Goal: Check status: Check status

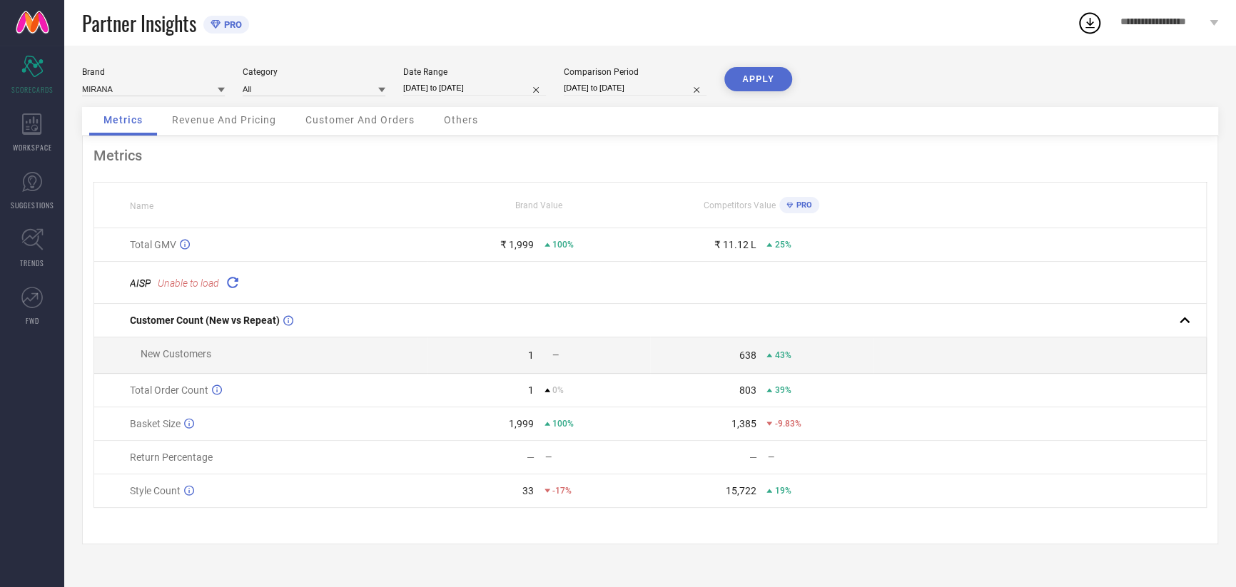
click at [430, 93] on input "[DATE] to [DATE]" at bounding box center [474, 88] width 143 height 15
select select "7"
select select "2025"
select select "8"
select select "2025"
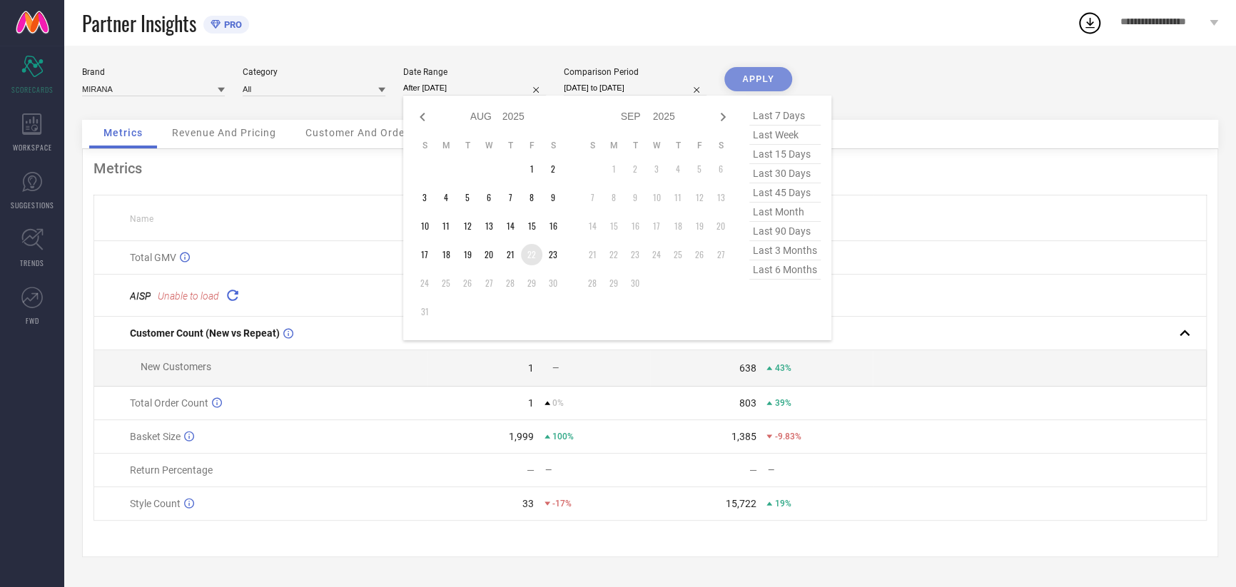
click at [530, 255] on td "22" at bounding box center [531, 254] width 21 height 21
type input "[DATE] to [DATE]"
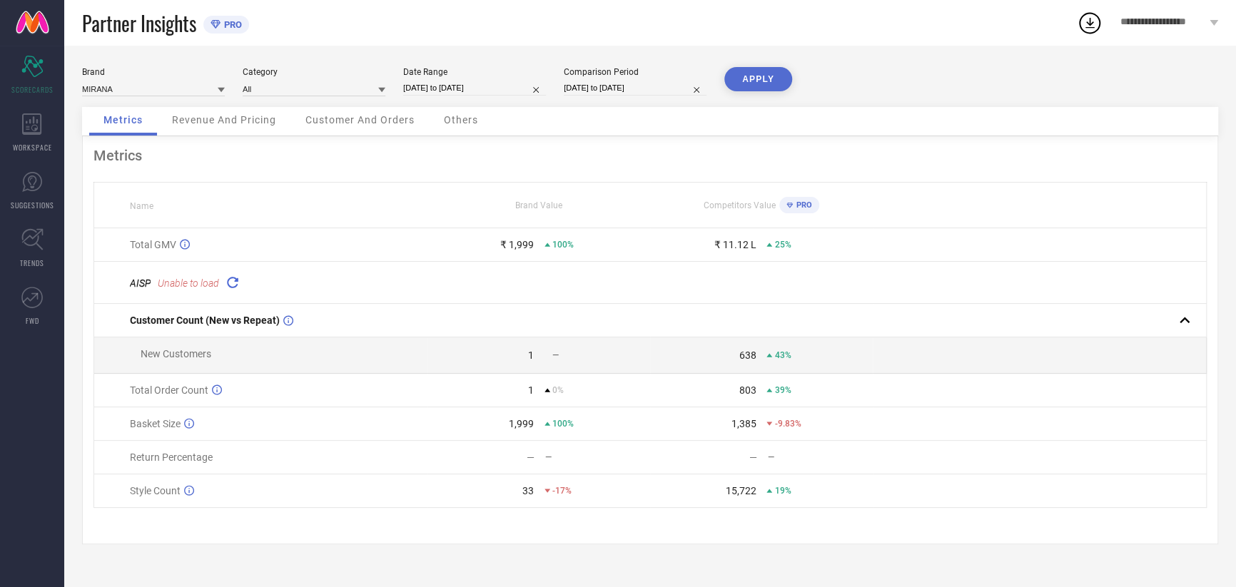
select select "7"
select select "2024"
select select "8"
select select "2024"
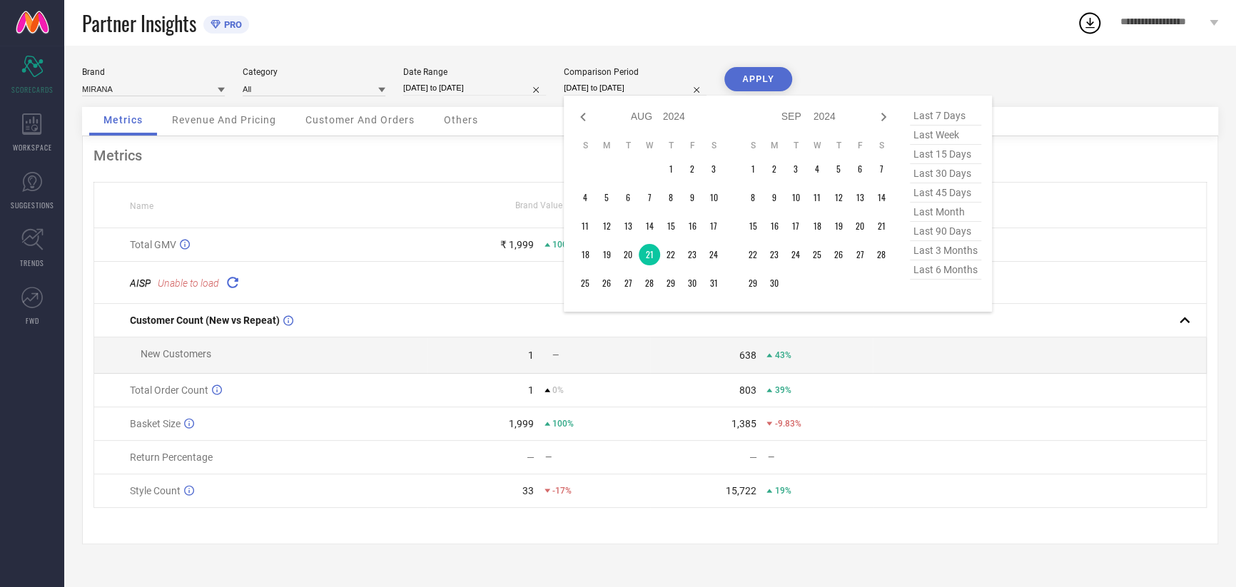
click at [593, 96] on div "[DATE] to [DATE] Jan Feb Mar Apr May Jun [DATE] Aug Sep Oct Nov [DATE] 2015 201…" at bounding box center [635, 88] width 143 height 15
click at [667, 253] on td "22" at bounding box center [670, 254] width 21 height 21
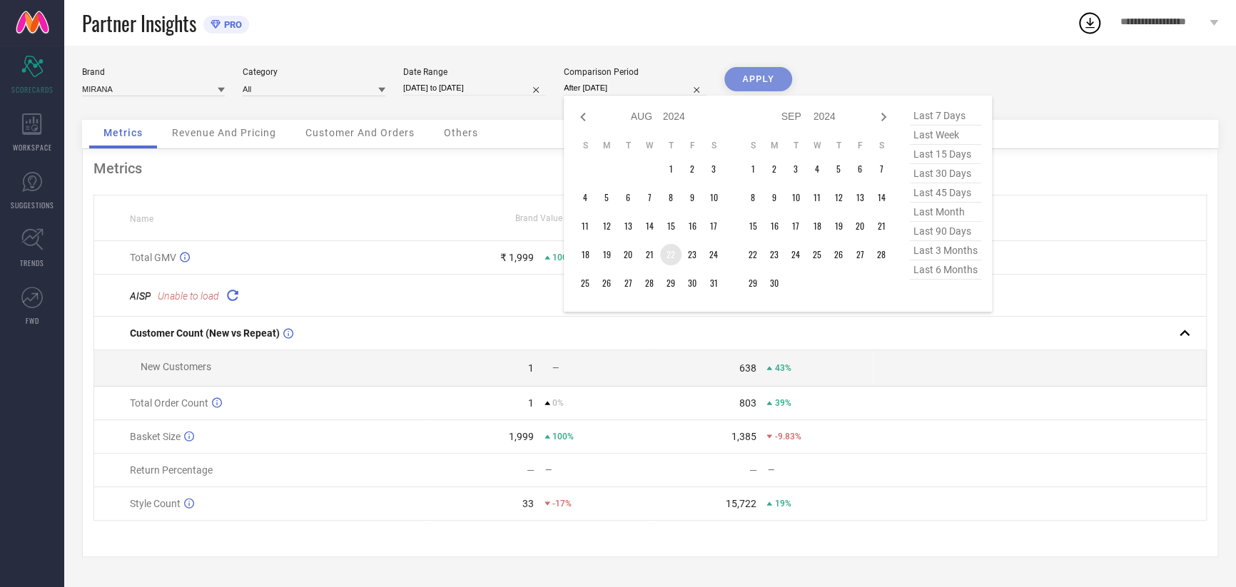
type input "[DATE] to [DATE]"
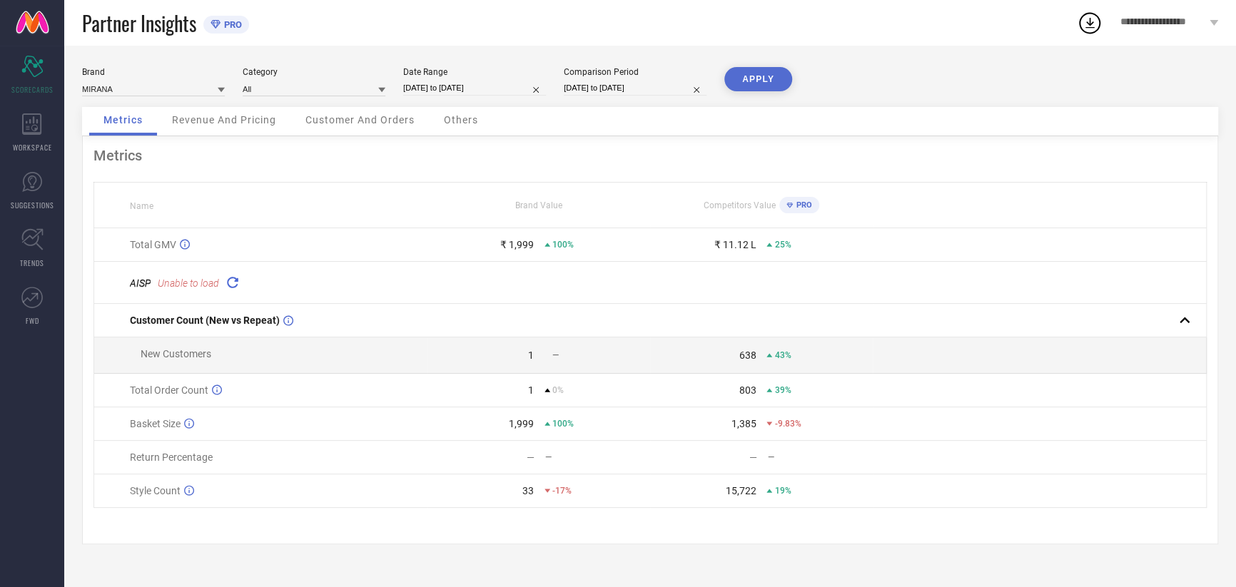
click at [748, 87] on button "APPLY" at bounding box center [759, 79] width 68 height 24
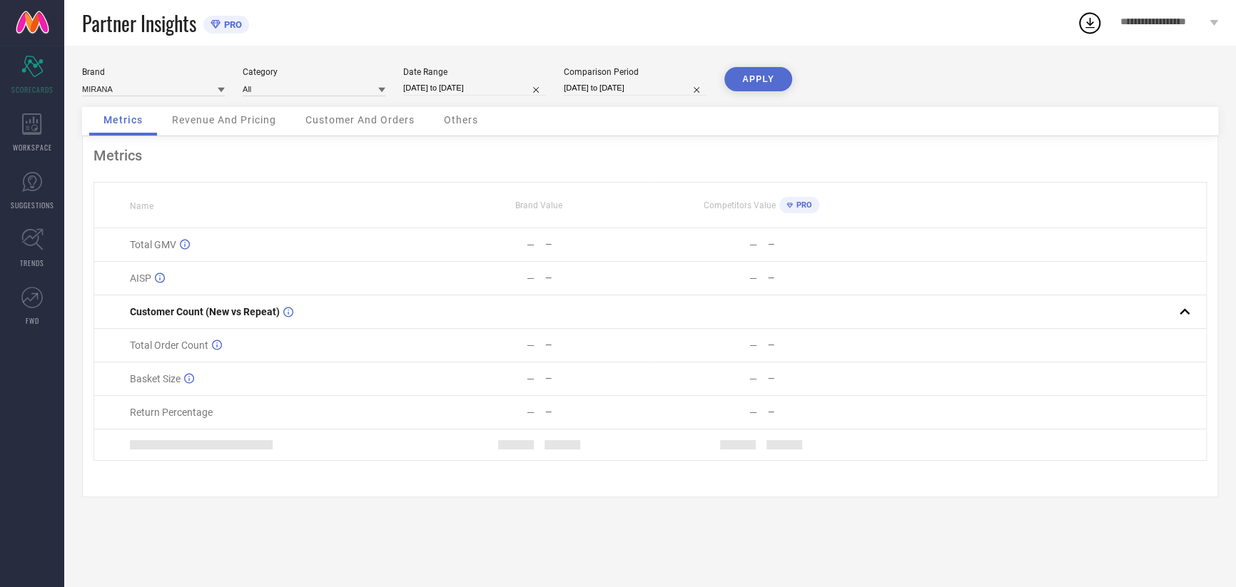
click at [456, 90] on input "[DATE] to [DATE]" at bounding box center [474, 88] width 143 height 15
select select "7"
select select "2025"
select select "8"
select select "2025"
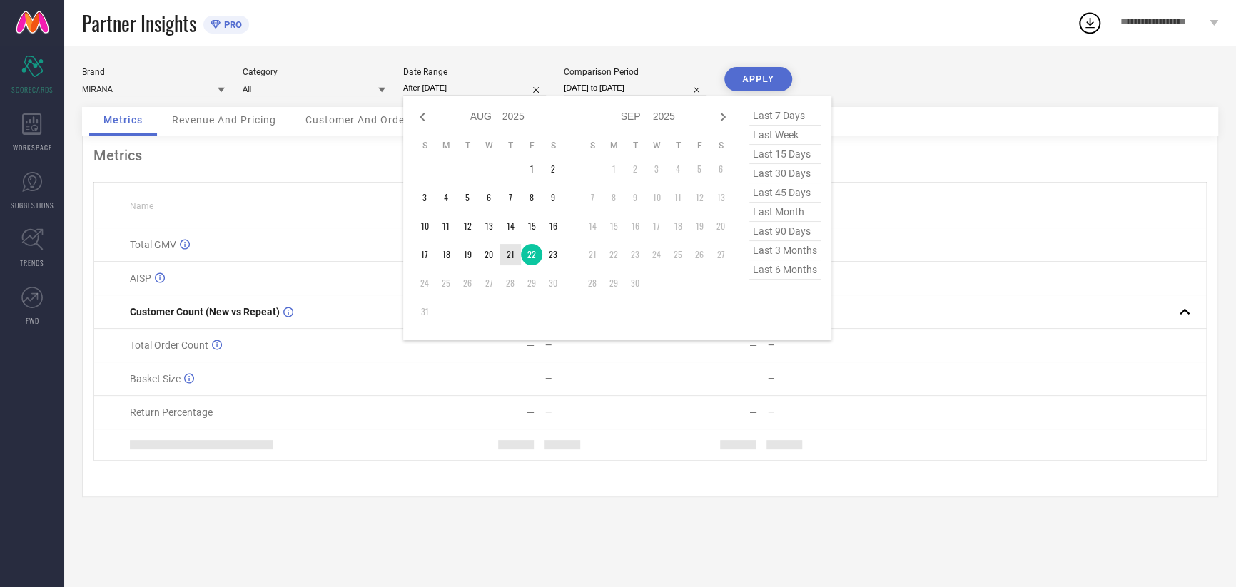
click at [509, 248] on td "21" at bounding box center [510, 254] width 21 height 21
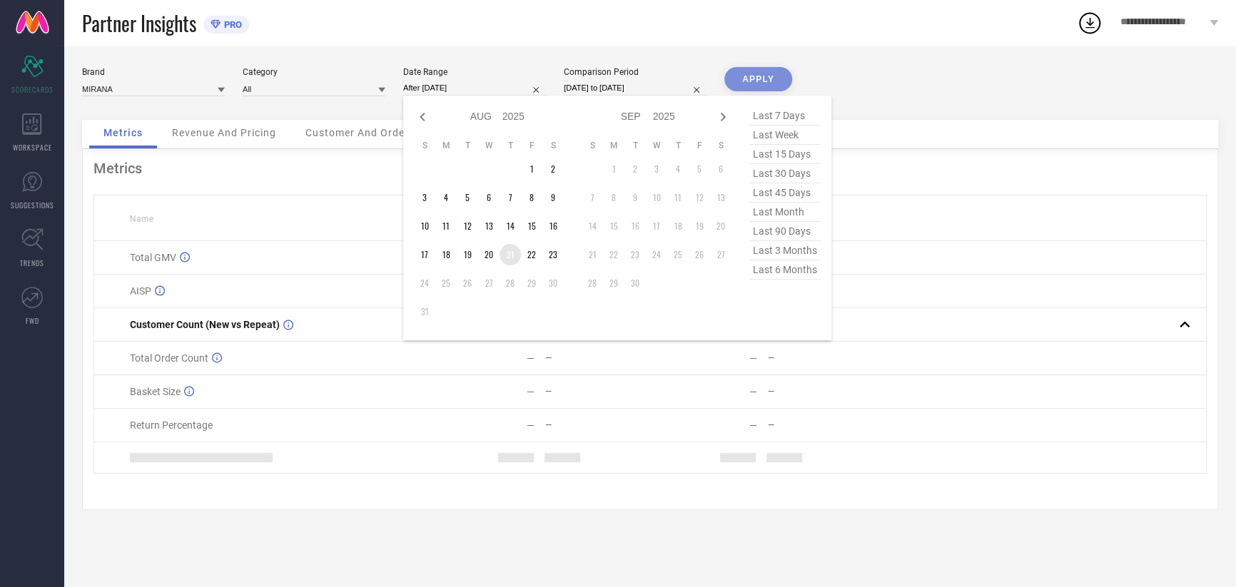
type input "[DATE] to [DATE]"
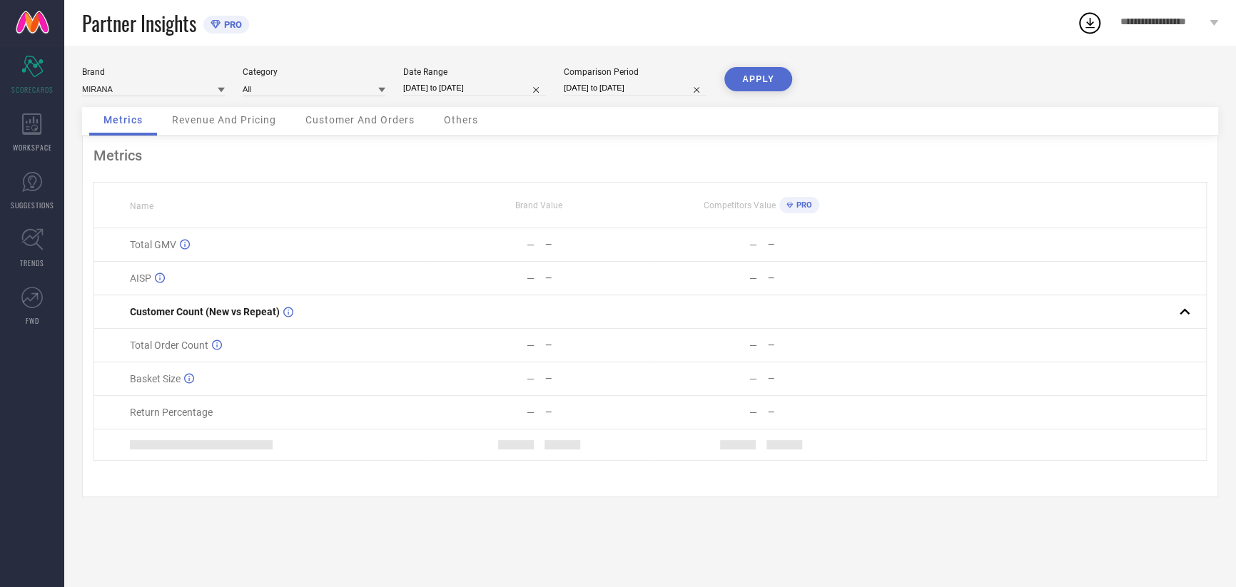
click at [610, 89] on input "[DATE] to [DATE]" at bounding box center [635, 88] width 143 height 15
select select "7"
select select "2024"
select select "8"
select select "2024"
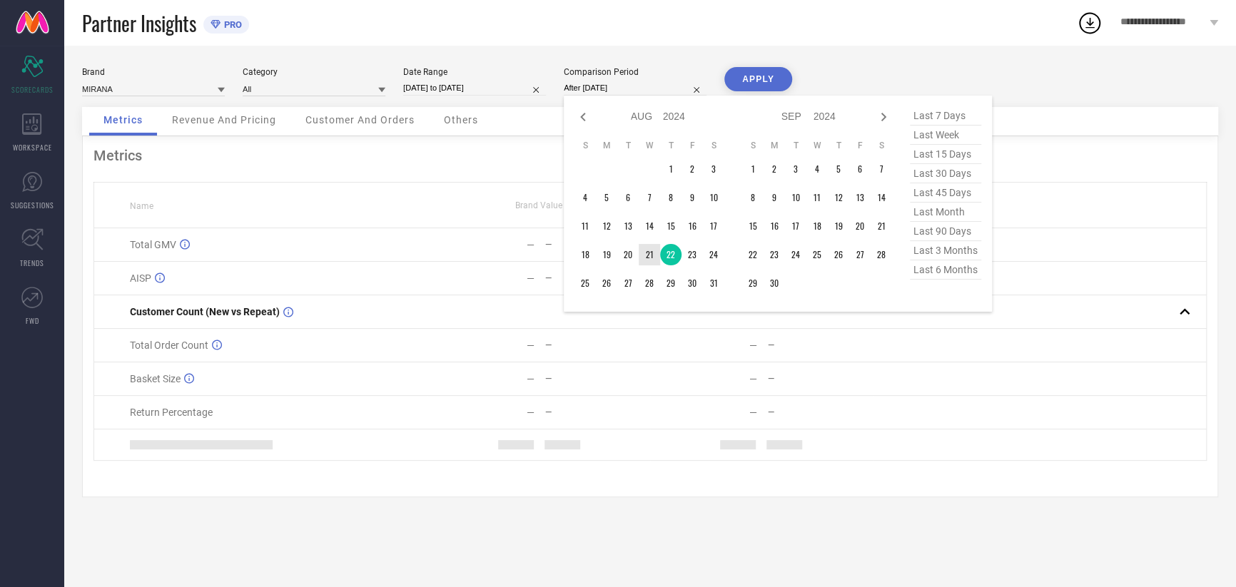
click at [648, 256] on td "21" at bounding box center [649, 254] width 21 height 21
type input "[DATE] to [DATE]"
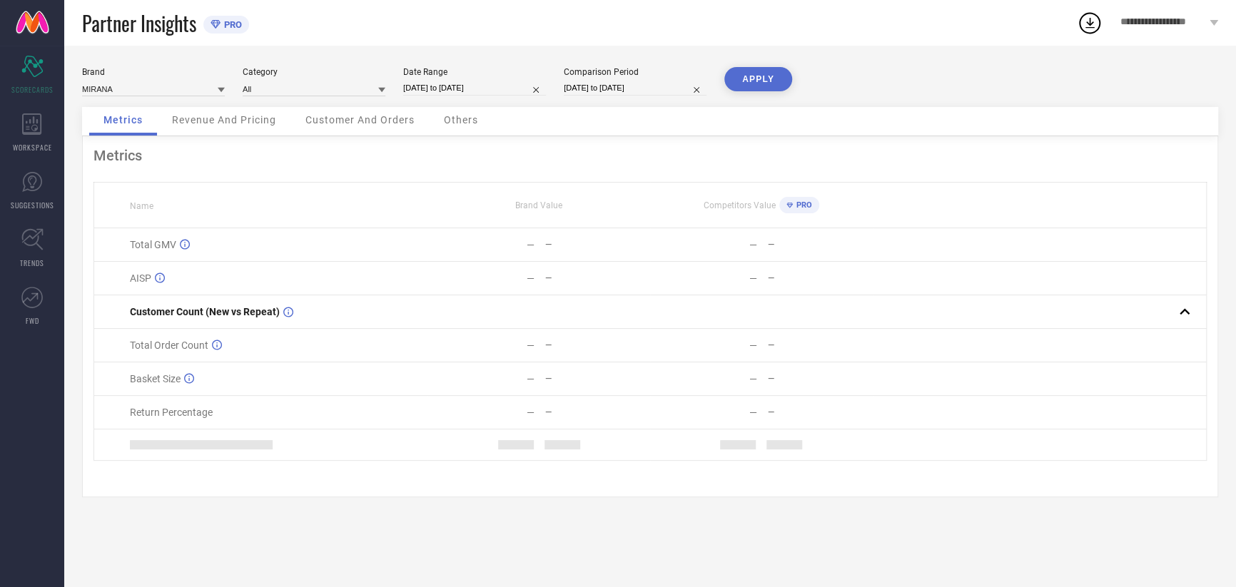
click at [755, 79] on button "APPLY" at bounding box center [759, 79] width 68 height 24
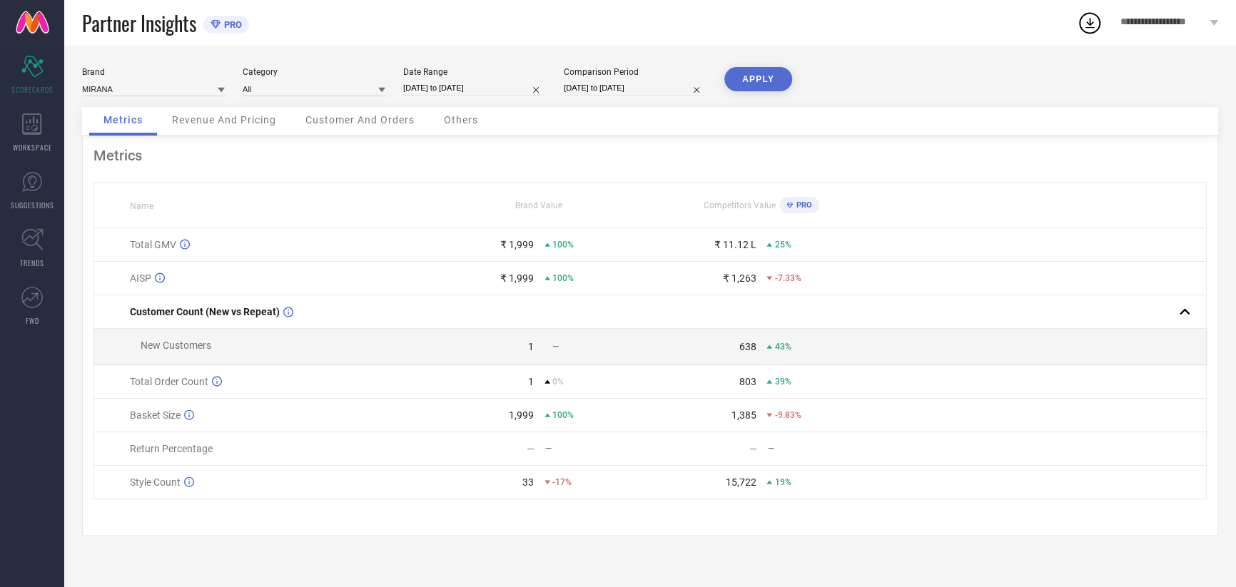
select select "7"
select select "2025"
select select "8"
select select "2025"
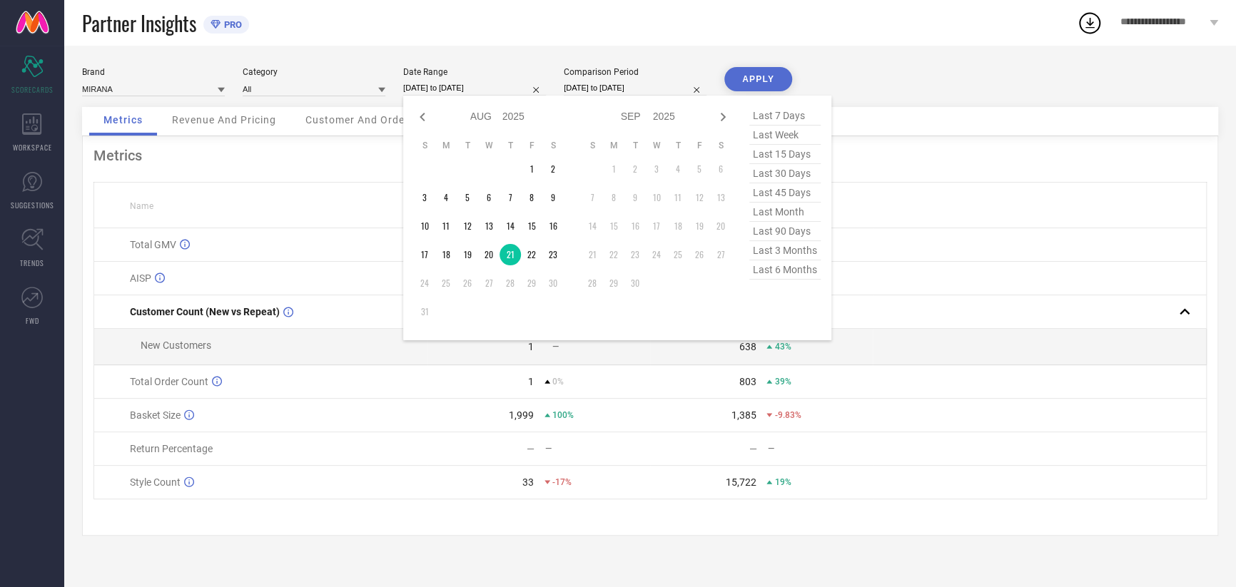
click at [457, 90] on input "[DATE] to [DATE]" at bounding box center [474, 88] width 143 height 15
click at [470, 260] on td "19" at bounding box center [467, 254] width 21 height 21
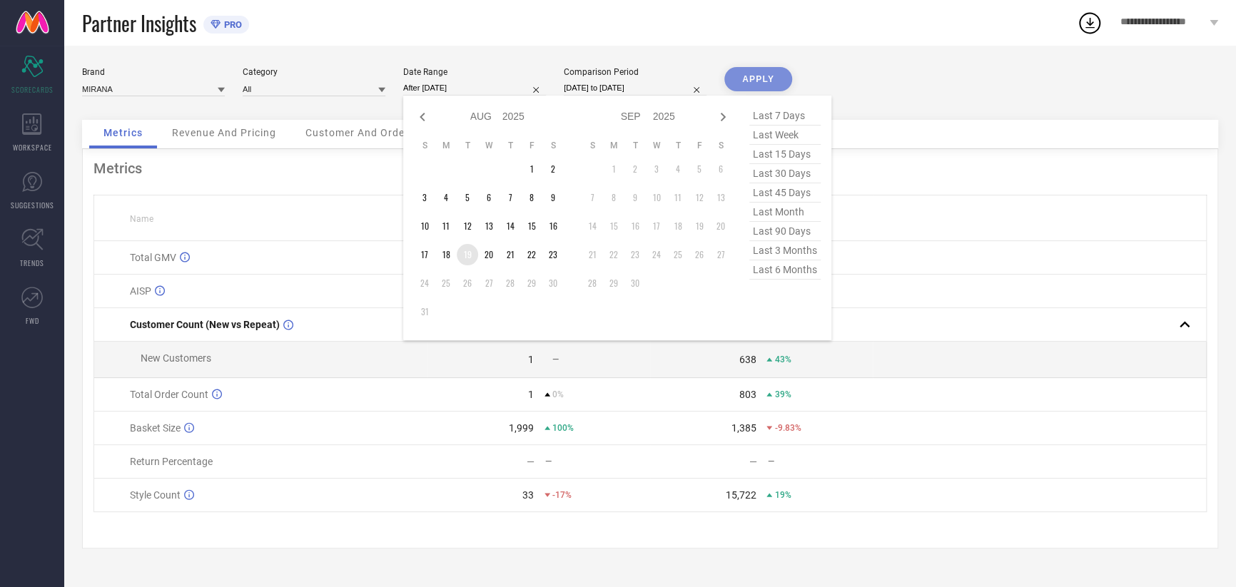
type input "[DATE] to [DATE]"
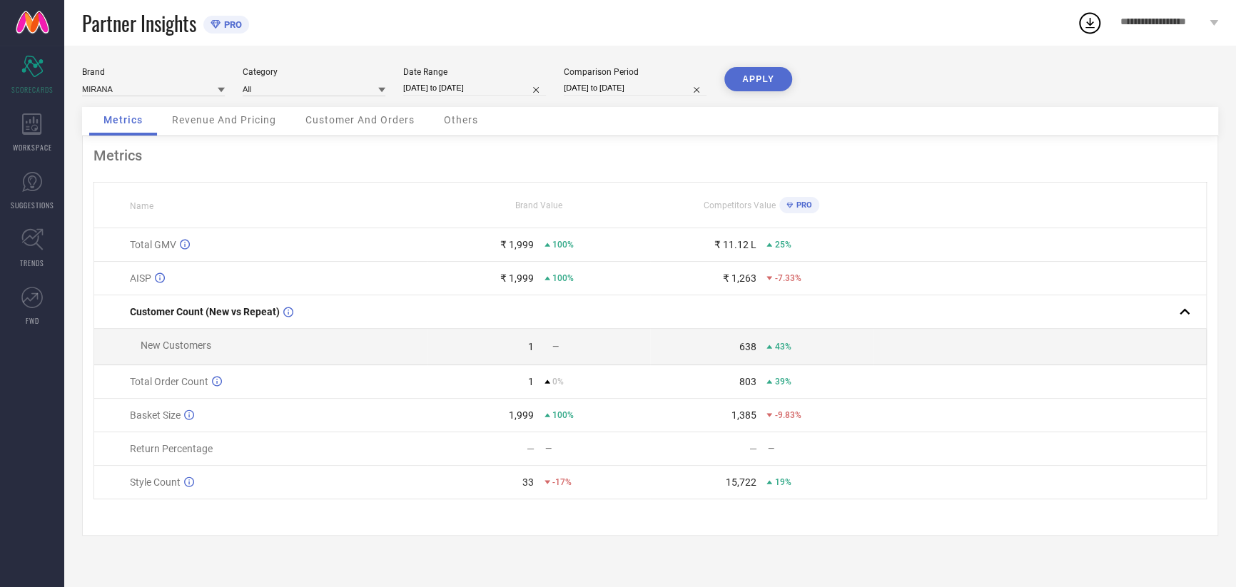
click at [607, 79] on div "Comparison Period [DATE] to [DATE]" at bounding box center [635, 81] width 143 height 29
select select "7"
select select "2024"
select select "8"
select select "2024"
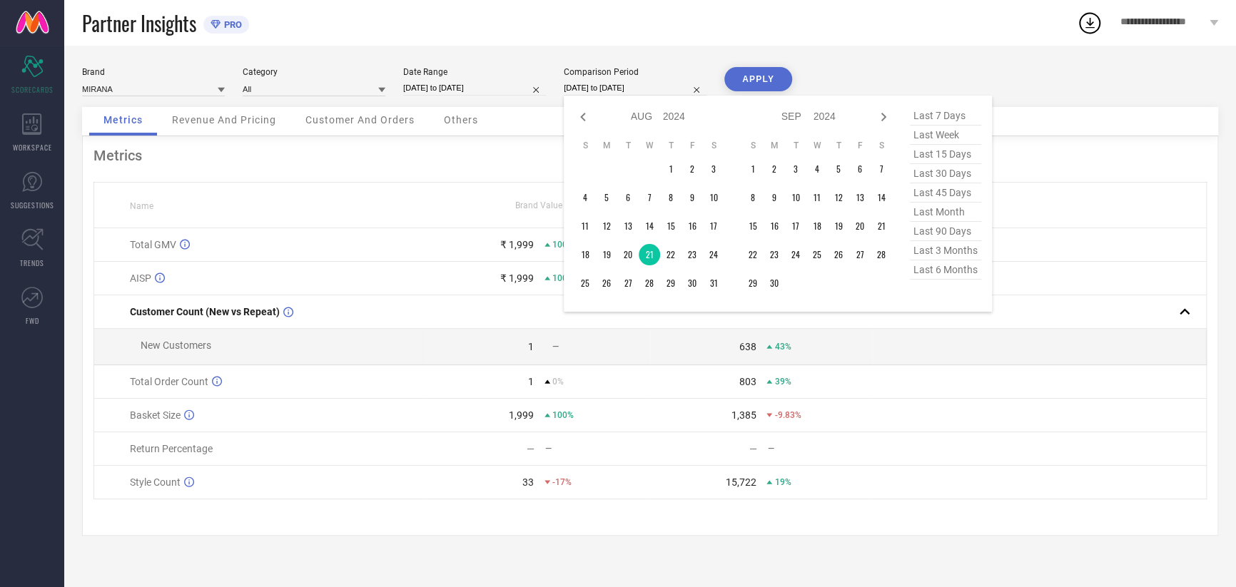
click at [623, 89] on input "[DATE] to [DATE]" at bounding box center [635, 88] width 143 height 15
click at [614, 254] on td "19" at bounding box center [606, 254] width 21 height 21
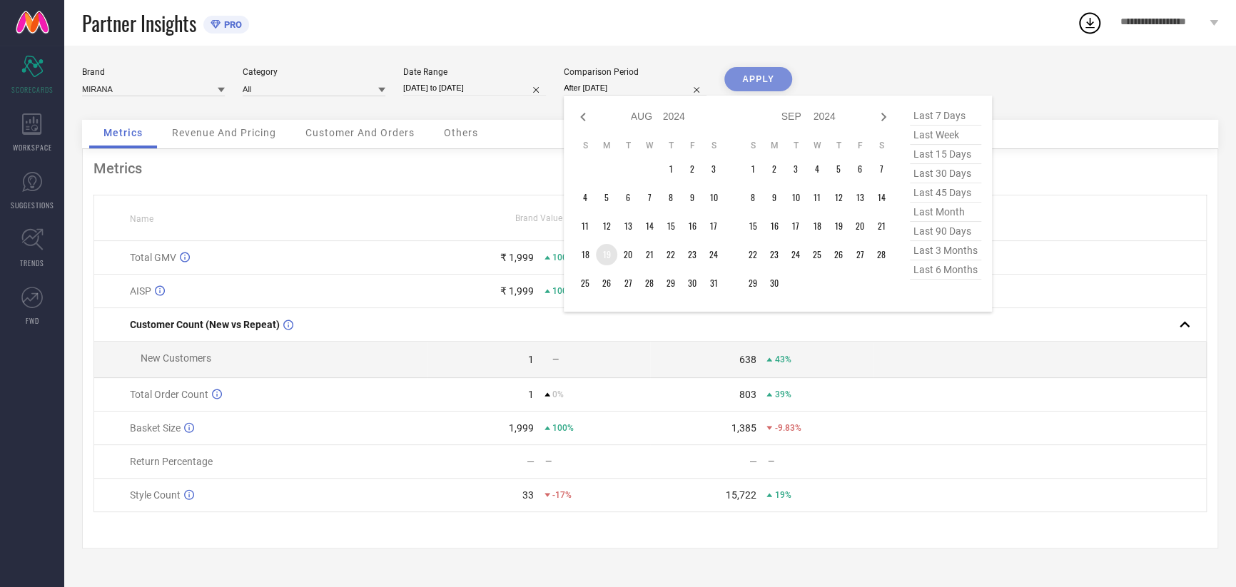
type input "[DATE] to [DATE]"
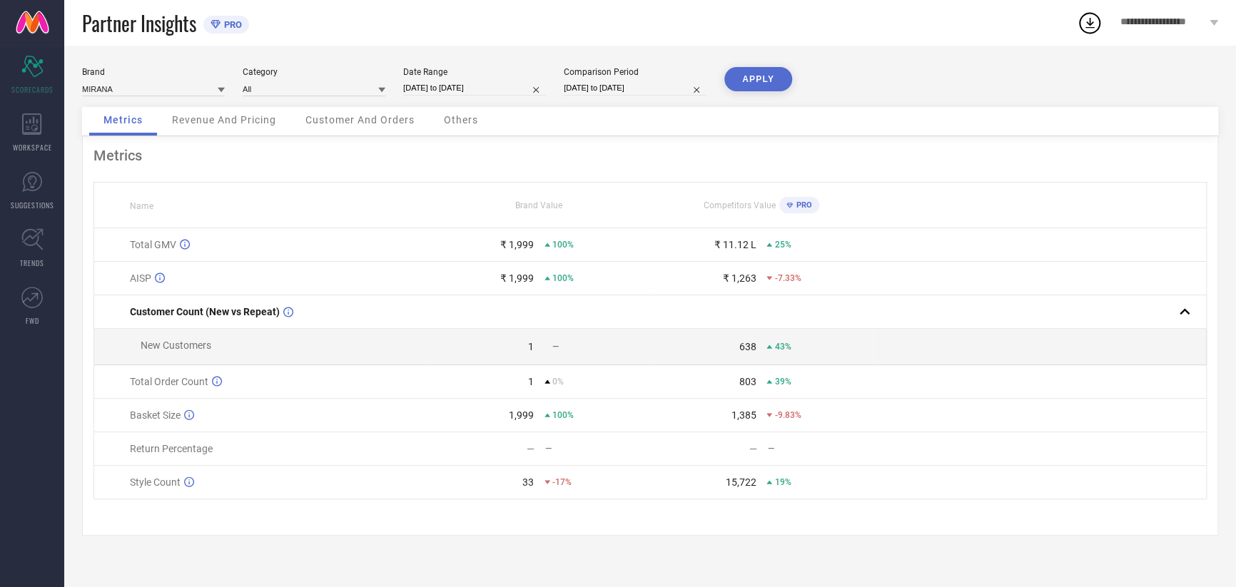
click at [764, 82] on button "APPLY" at bounding box center [759, 79] width 68 height 24
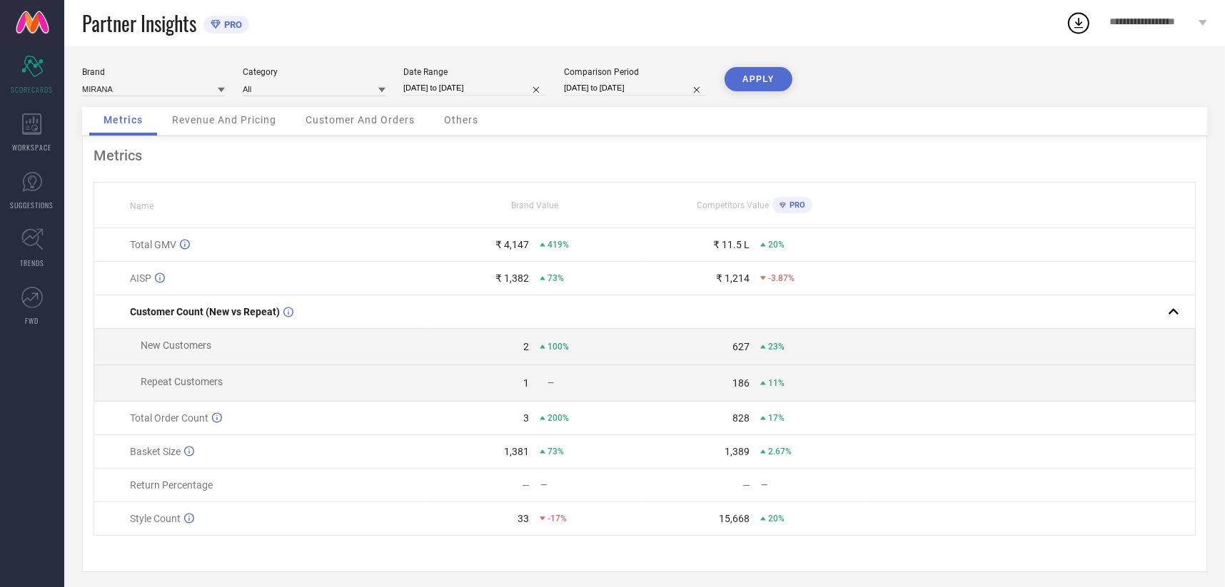
click at [411, 83] on input "[DATE] to [DATE]" at bounding box center [474, 88] width 143 height 15
select select "7"
select select "2025"
select select "8"
select select "2025"
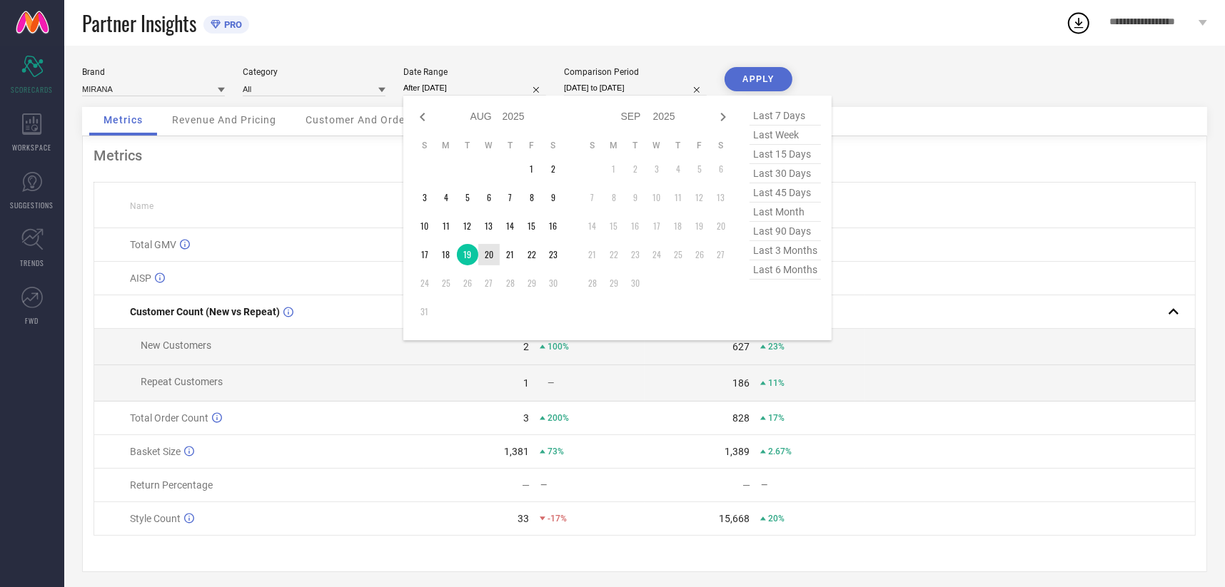
click at [490, 253] on td "20" at bounding box center [488, 254] width 21 height 21
type input "[DATE] to [DATE]"
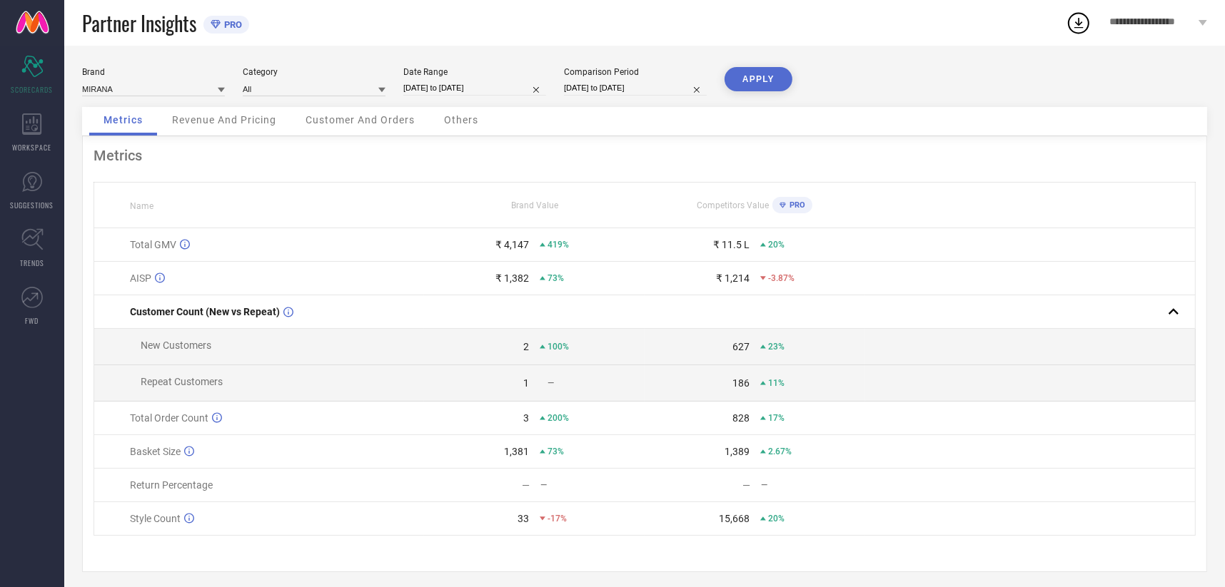
click at [609, 84] on input "[DATE] to [DATE]" at bounding box center [635, 88] width 143 height 15
select select "7"
select select "2024"
select select "8"
select select "2024"
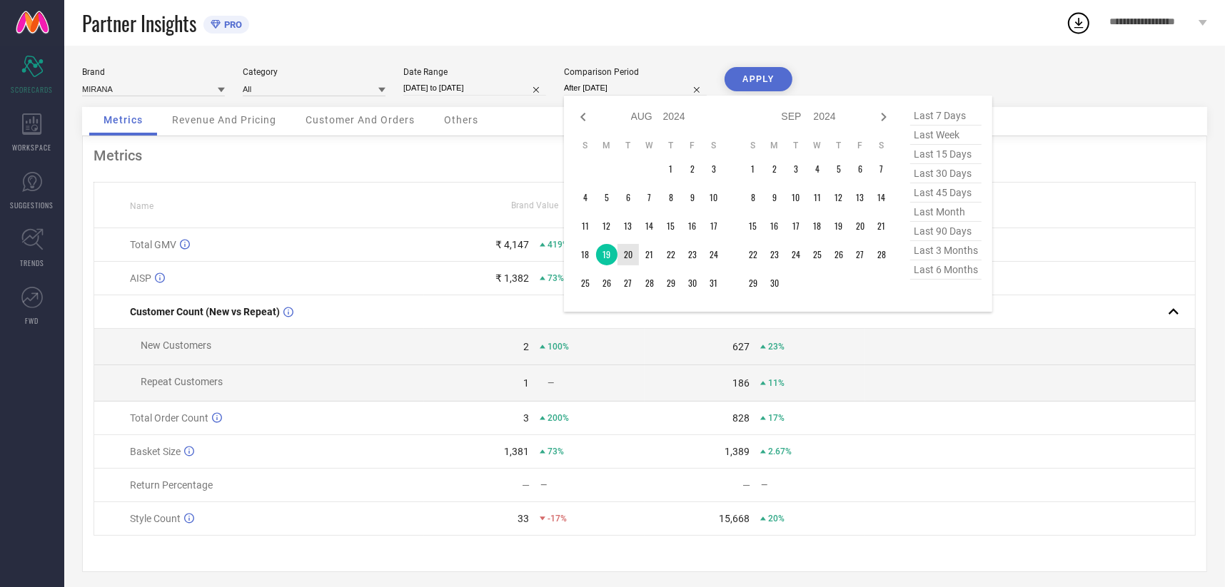
click at [629, 255] on td "20" at bounding box center [627, 254] width 21 height 21
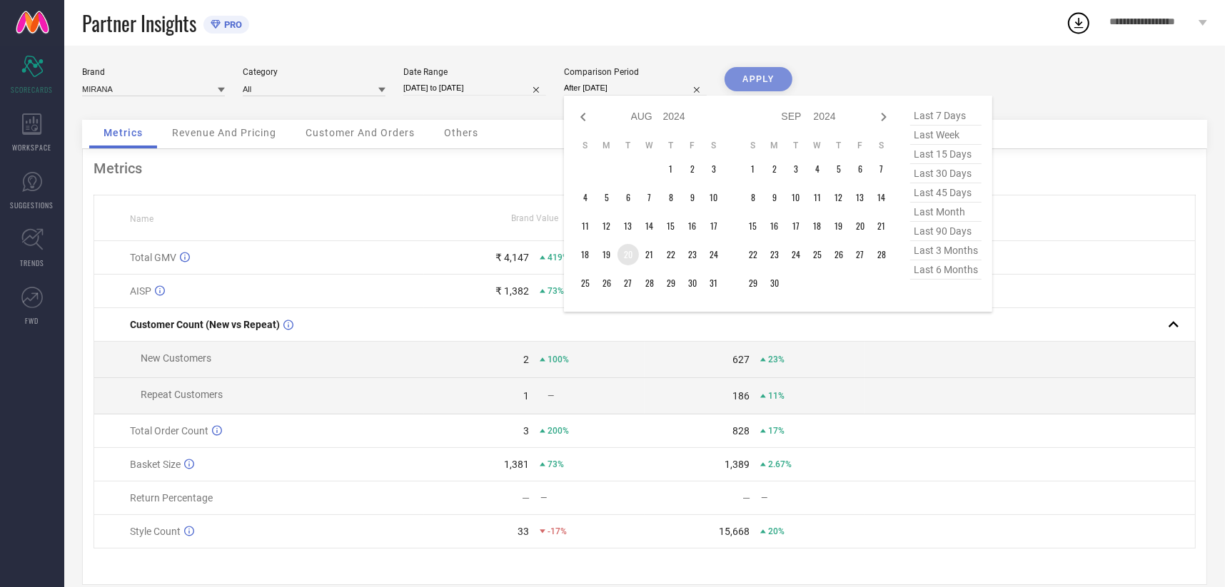
type input "[DATE] to [DATE]"
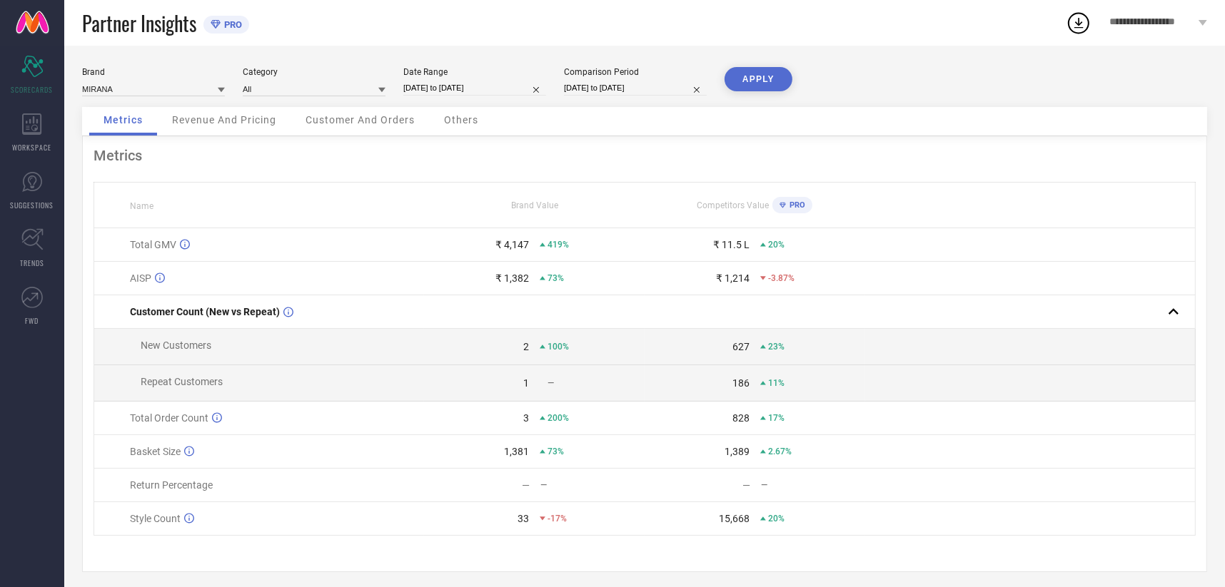
click at [784, 76] on button "APPLY" at bounding box center [759, 79] width 68 height 24
select select "7"
select select "2025"
select select "8"
select select "2025"
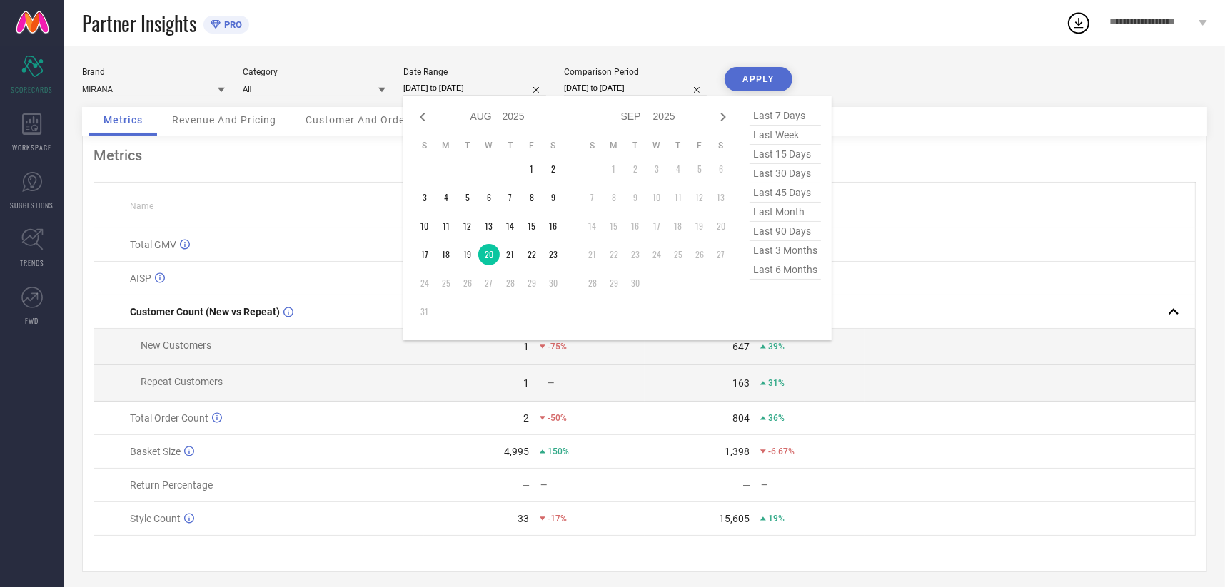
click at [461, 92] on input "[DATE] to [DATE]" at bounding box center [474, 88] width 143 height 15
click at [512, 256] on td "21" at bounding box center [510, 254] width 21 height 21
type input "[DATE] to [DATE]"
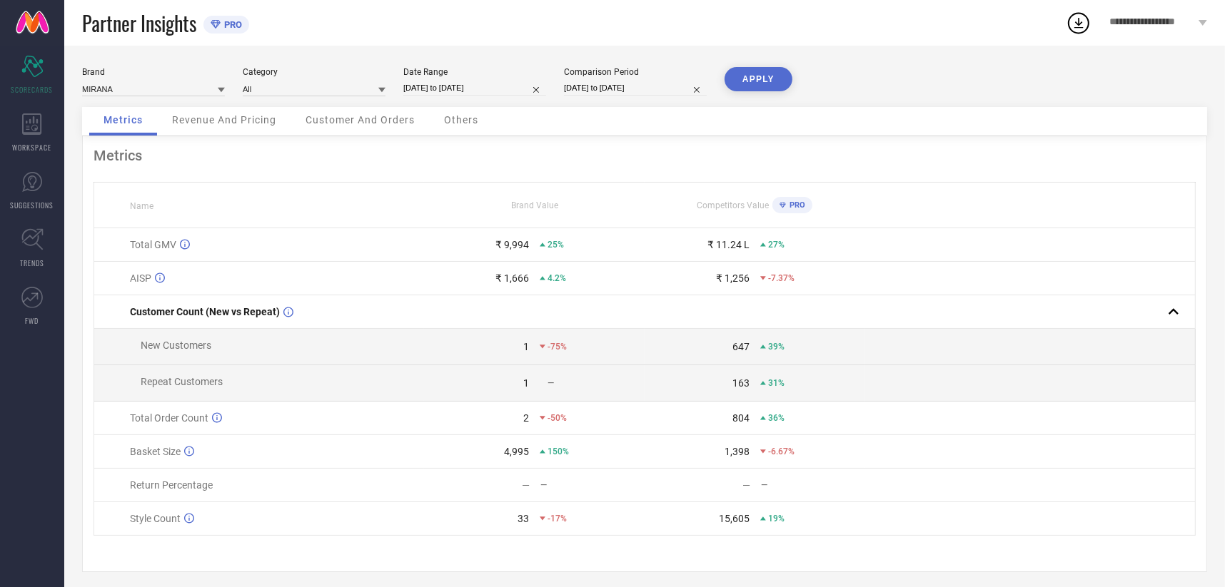
click at [602, 88] on input "[DATE] to [DATE]" at bounding box center [635, 88] width 143 height 15
select select "7"
select select "2024"
select select "8"
select select "2024"
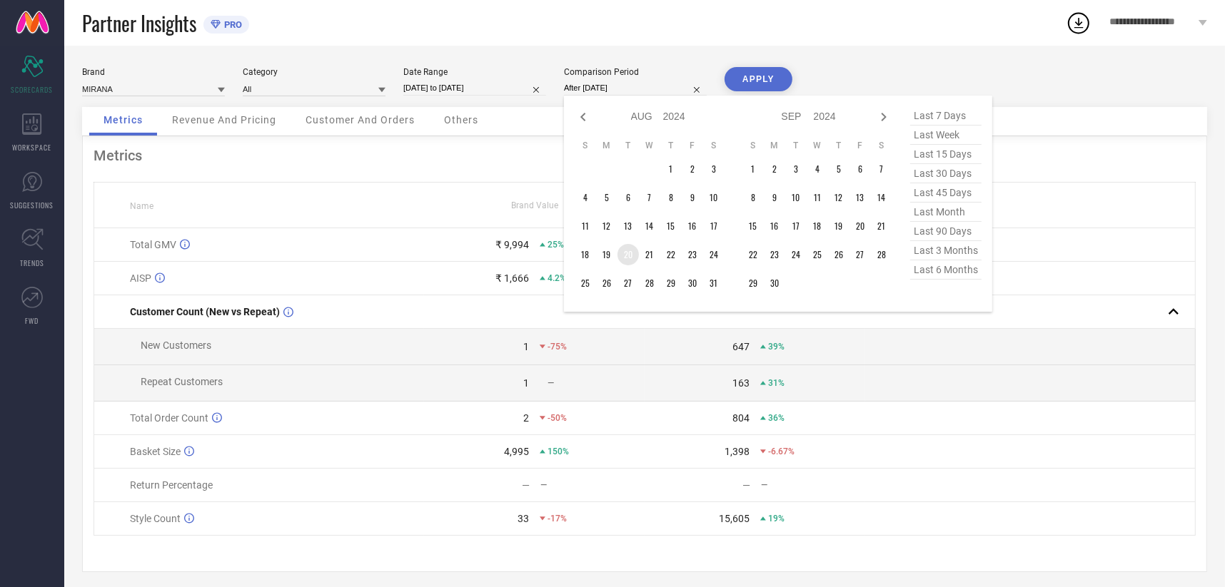
click at [640, 256] on td "21" at bounding box center [649, 254] width 21 height 21
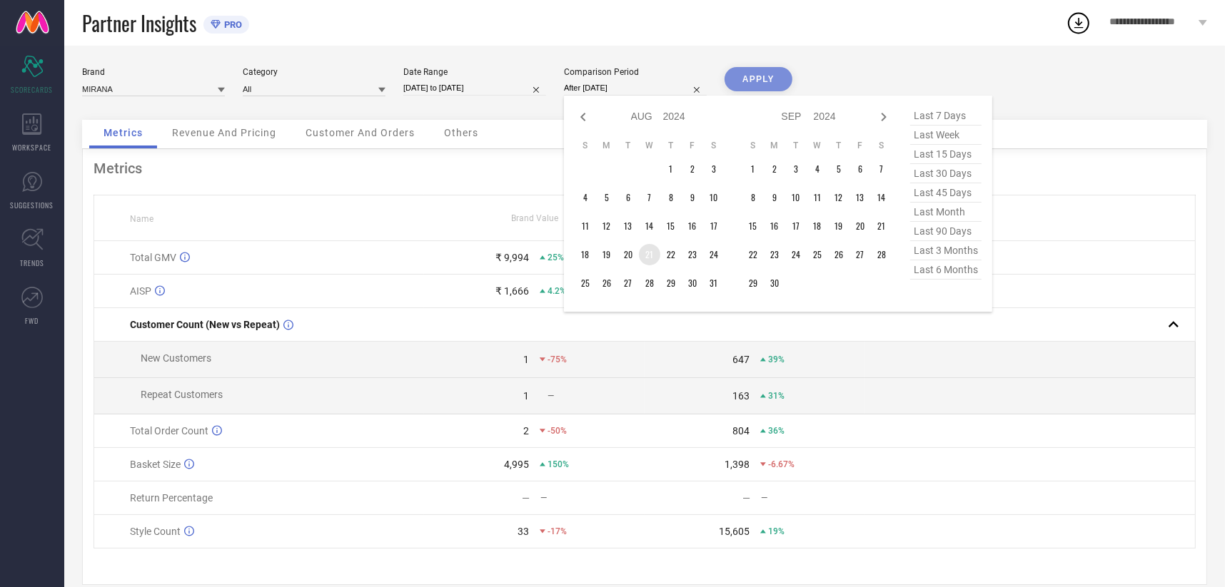
type input "[DATE] to [DATE]"
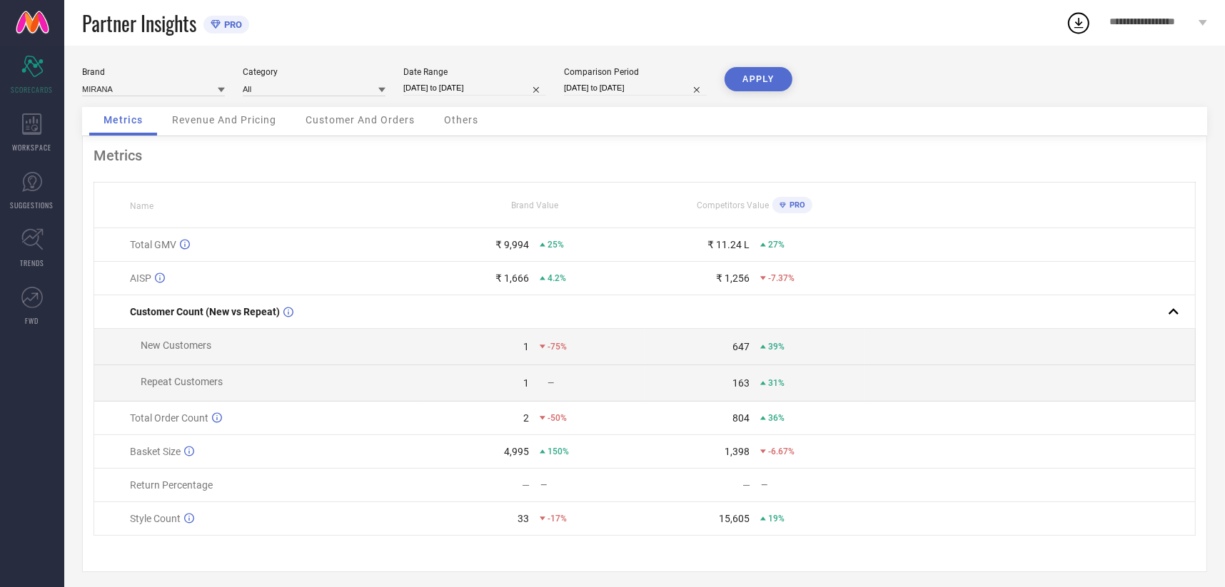
click at [769, 47] on div "Brand MIRANA Category All Date Range [DATE] to [DATE] Comparison Period [DATE] …" at bounding box center [644, 320] width 1161 height 548
click at [764, 71] on button "APPLY" at bounding box center [759, 79] width 68 height 24
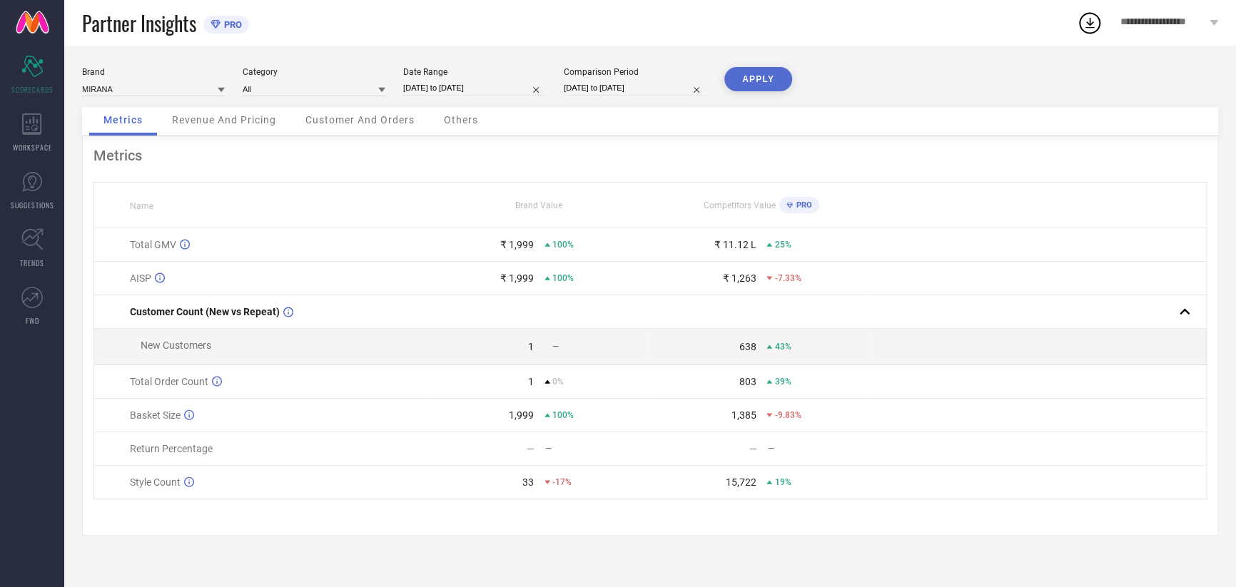
click at [448, 94] on input "[DATE] to [DATE]" at bounding box center [474, 88] width 143 height 15
select select "7"
select select "2025"
select select "8"
select select "2025"
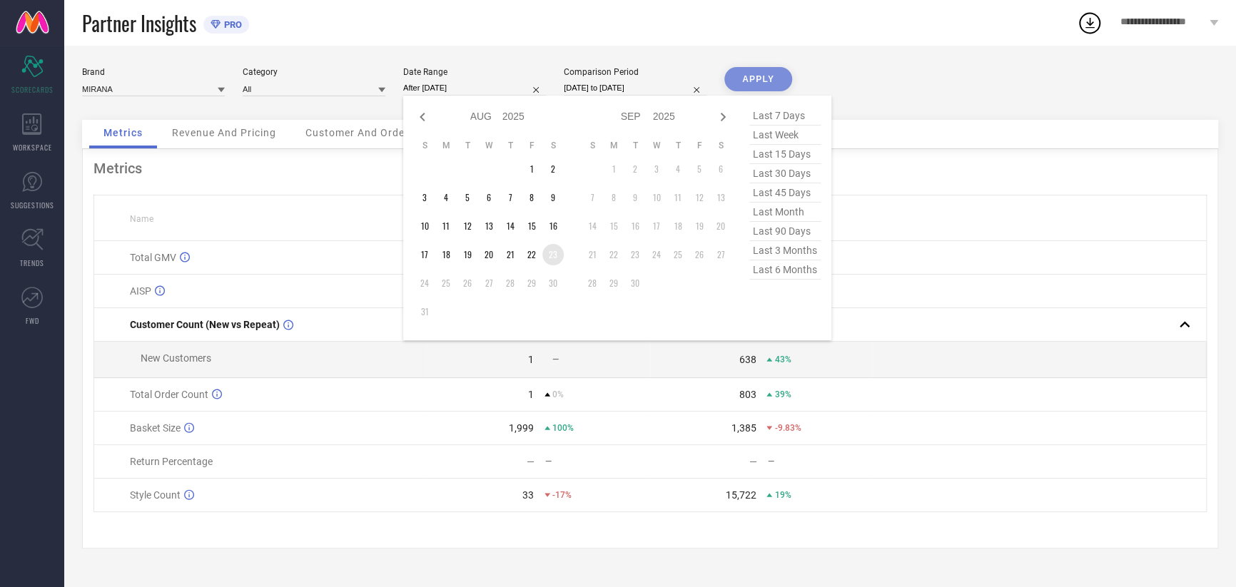
click at [559, 261] on td "23" at bounding box center [552, 254] width 21 height 21
type input "[DATE] to [DATE]"
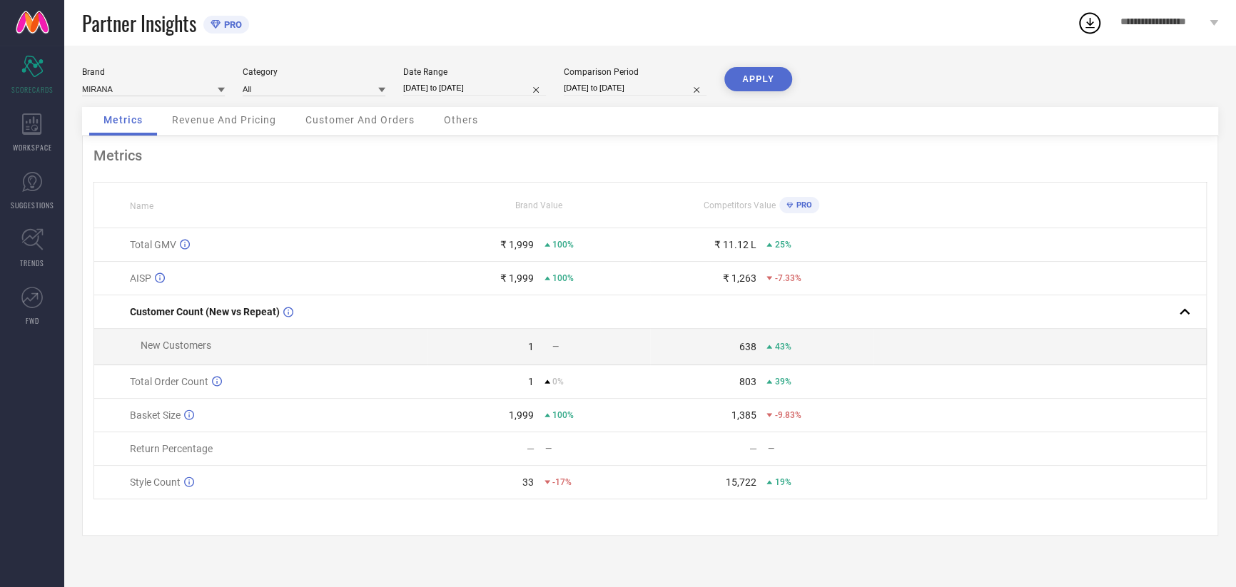
click at [620, 96] on div "Comparison Period [DATE] to [DATE]" at bounding box center [635, 81] width 143 height 29
select select "7"
select select "2024"
select select "8"
select select "2024"
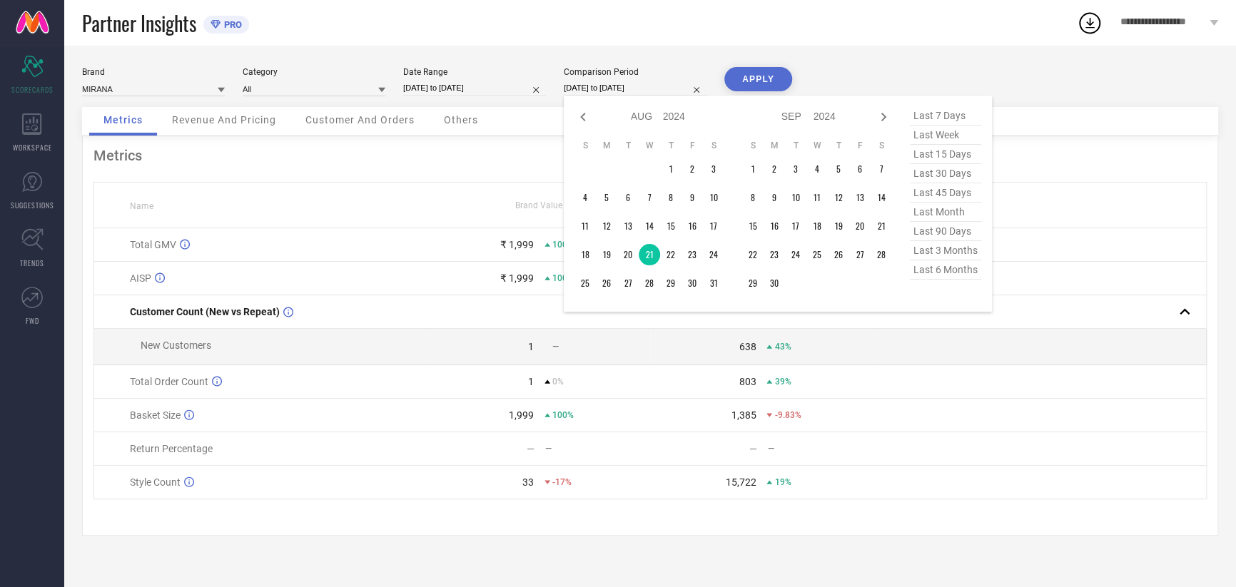
click at [620, 90] on input "[DATE] to [DATE]" at bounding box center [635, 88] width 143 height 15
click at [696, 255] on td "23" at bounding box center [692, 254] width 21 height 21
type input "[DATE] to [DATE]"
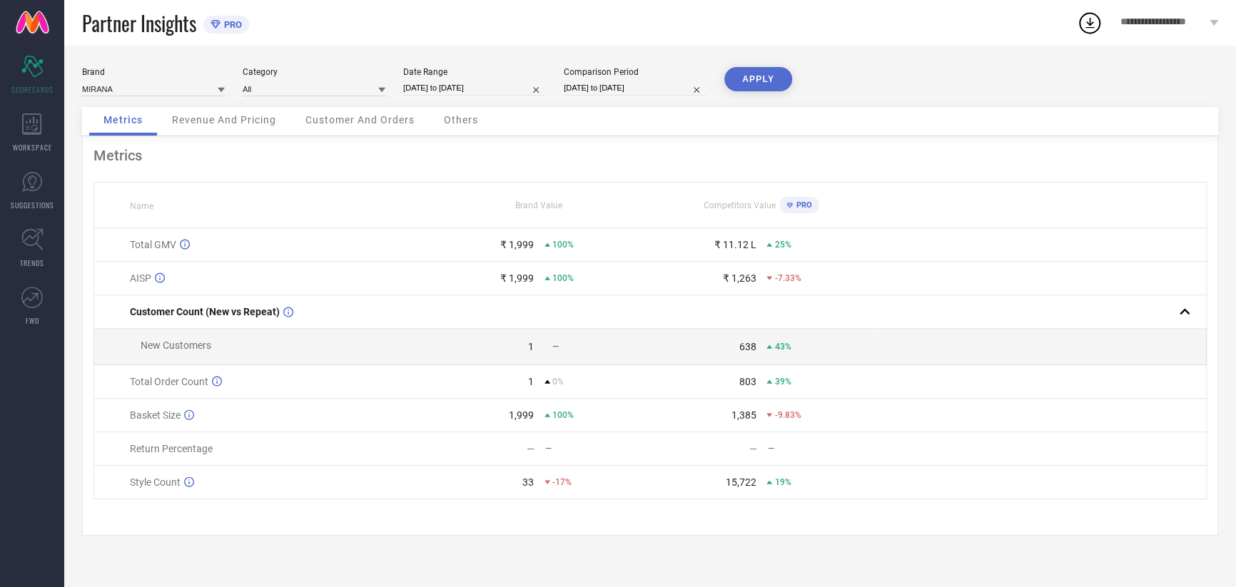
click at [789, 81] on button "APPLY" at bounding box center [759, 79] width 68 height 24
